Goal: Task Accomplishment & Management: Use online tool/utility

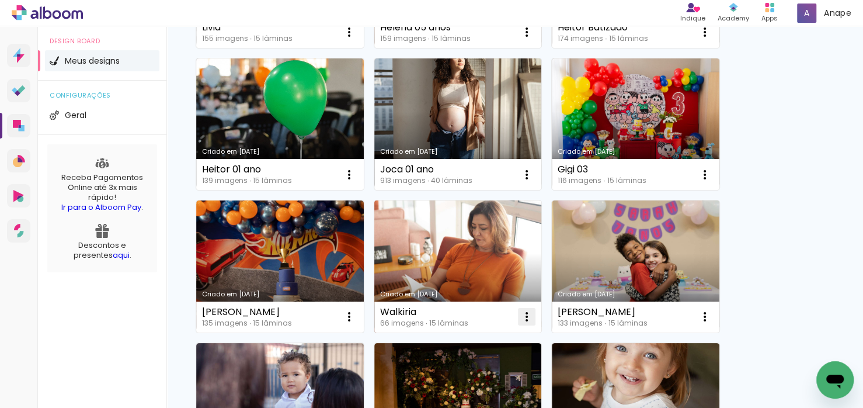
scroll to position [155, 0]
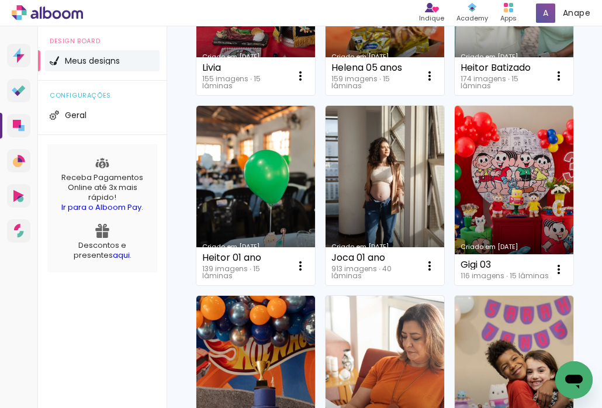
scroll to position [311, 0]
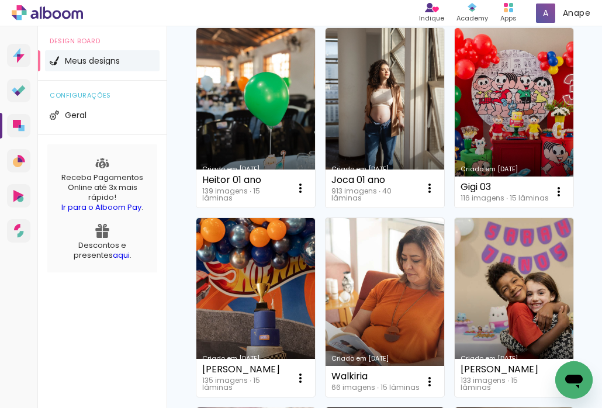
click at [315, 89] on link "Criado em [DATE]" at bounding box center [255, 117] width 119 height 179
